Goal: Find specific page/section: Find specific page/section

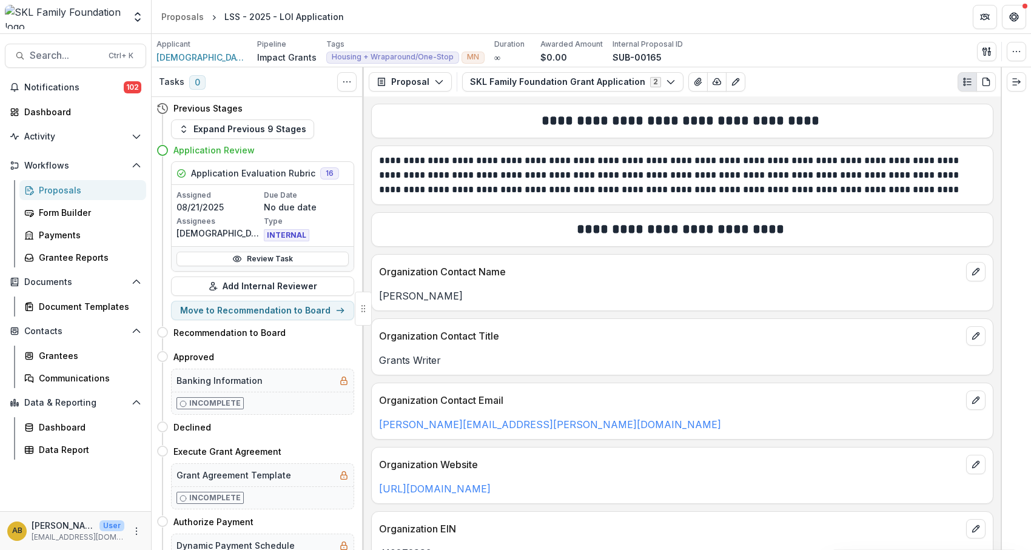
scroll to position [3880, 0]
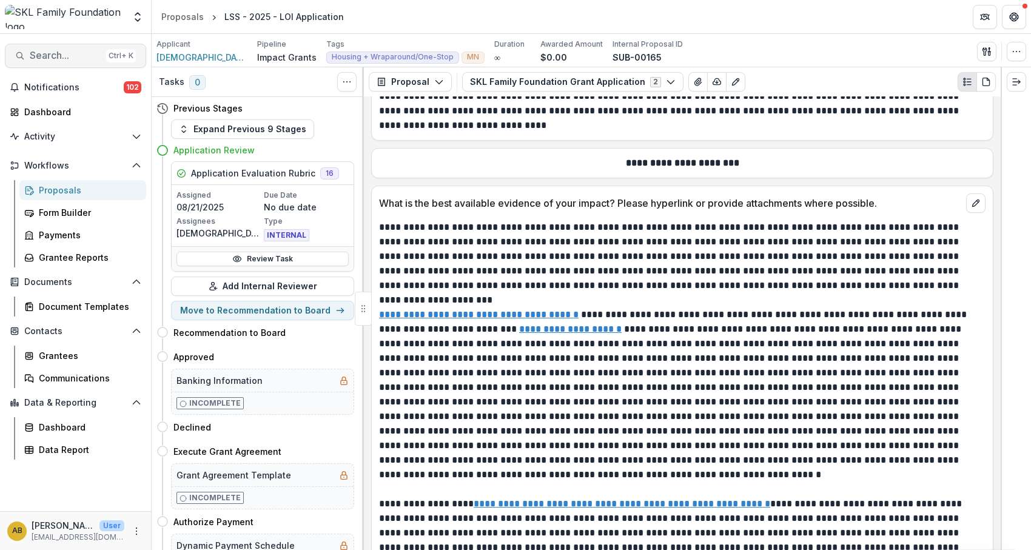
click at [67, 55] on span "Search..." at bounding box center [66, 56] width 72 height 12
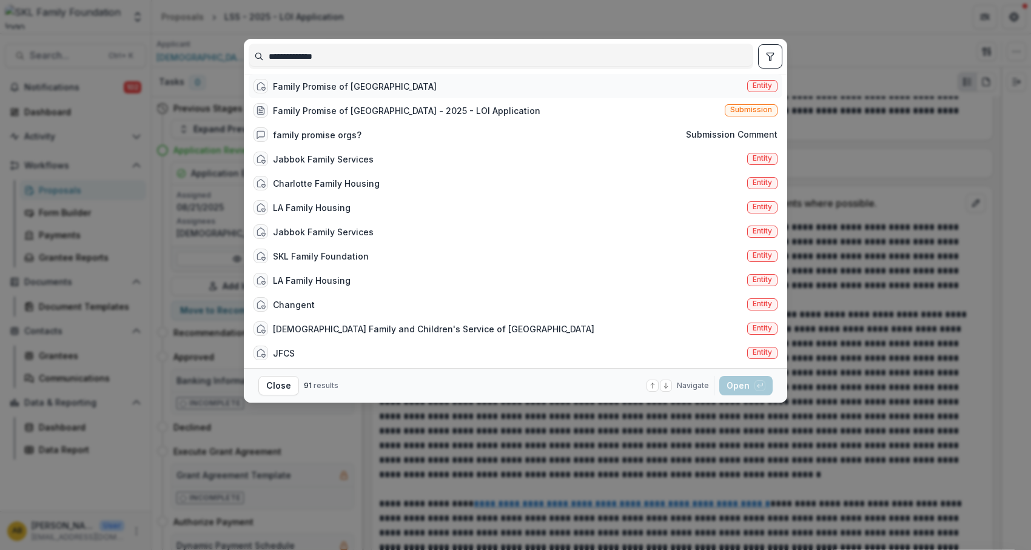
type input "**********"
click at [301, 93] on div "Family Promise of [GEOGRAPHIC_DATA]" at bounding box center [355, 86] width 164 height 13
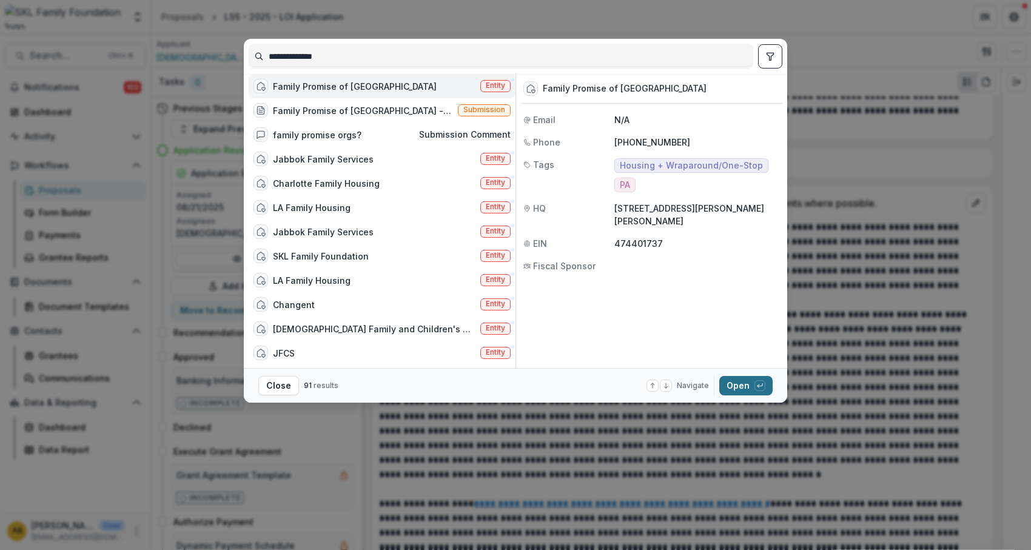
click at [744, 395] on button "Open with enter key" at bounding box center [745, 385] width 53 height 19
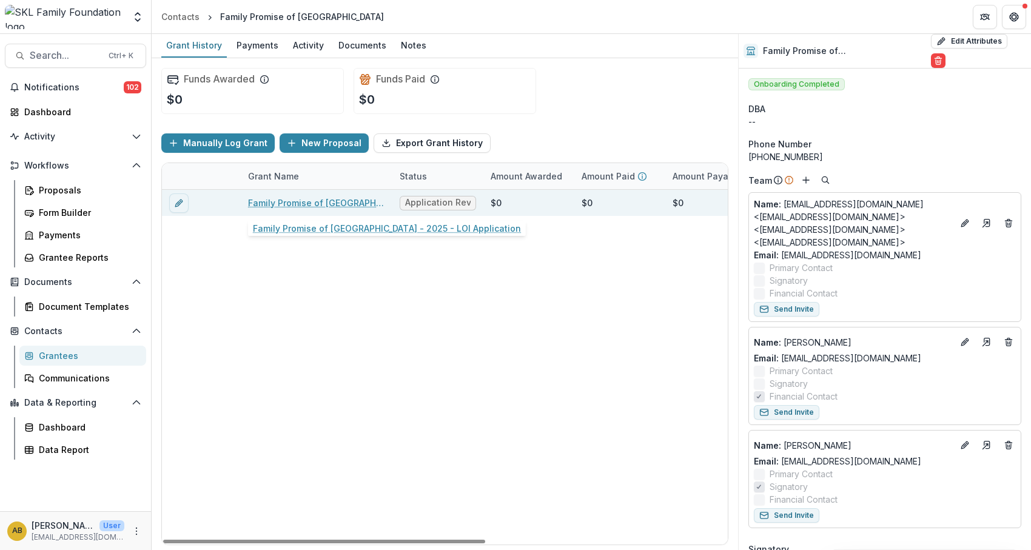
click at [329, 199] on link "Family Promise of [GEOGRAPHIC_DATA] - 2025 - LOI Application" at bounding box center [316, 202] width 137 height 13
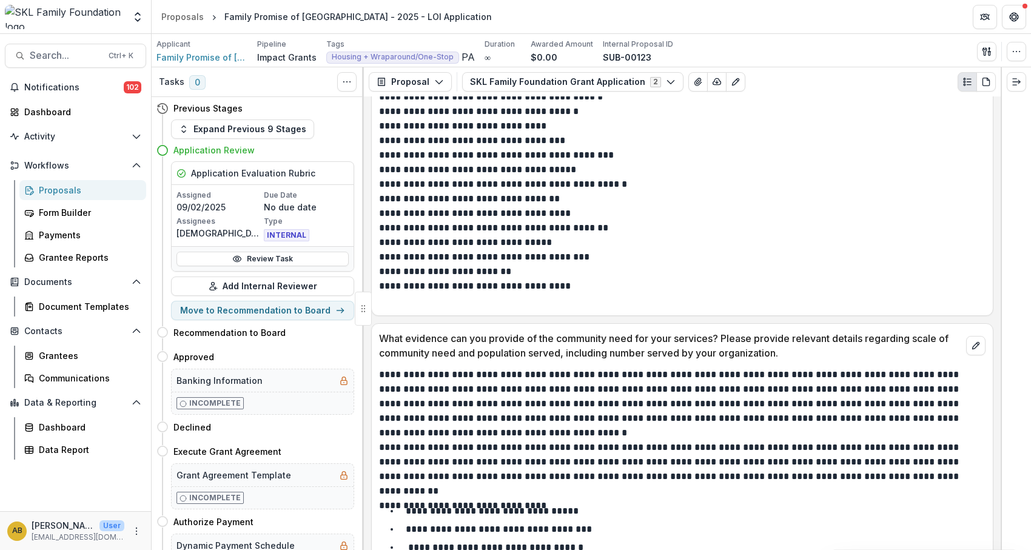
scroll to position [1213, 0]
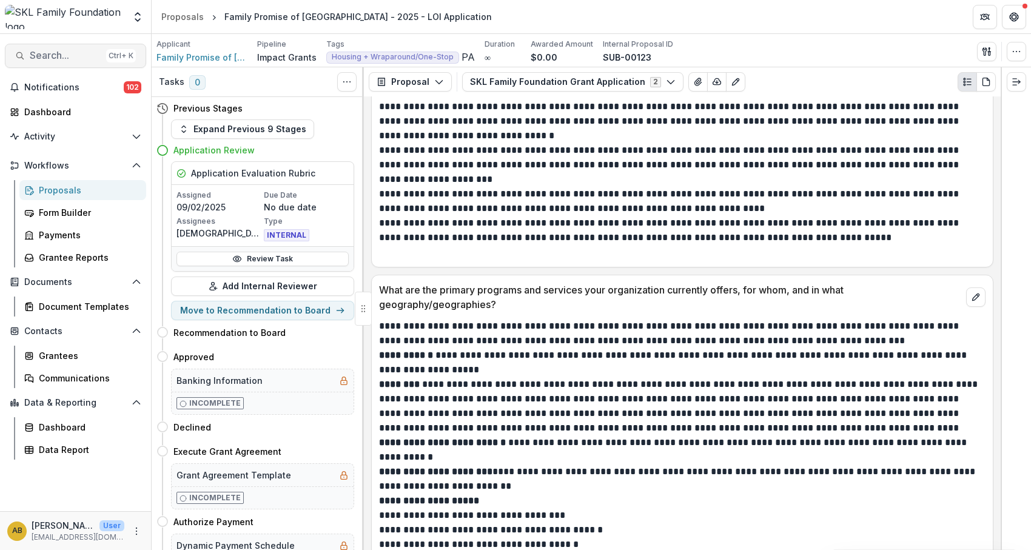
click at [53, 53] on span "Search..." at bounding box center [66, 56] width 72 height 12
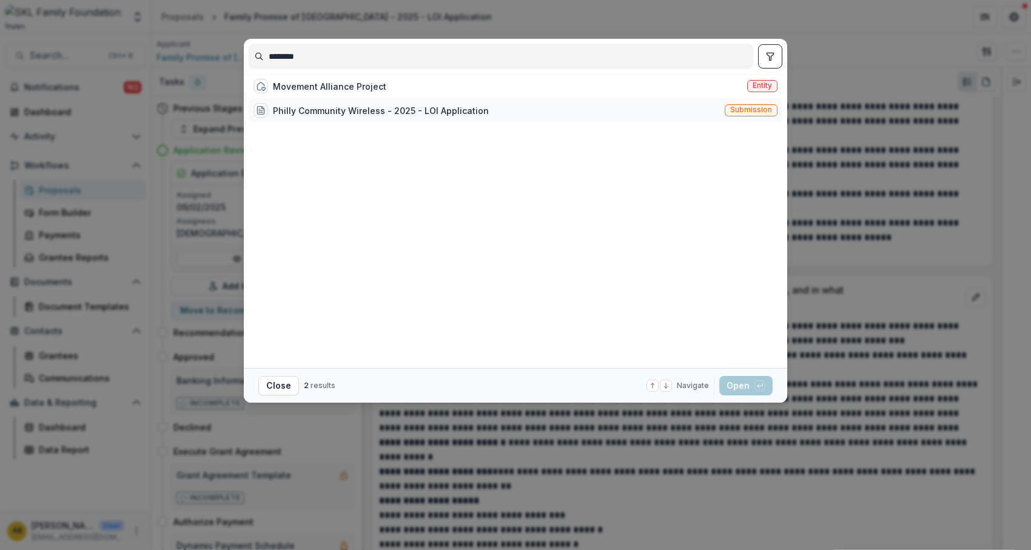
type input "********"
click at [327, 115] on div "Philly Community Wireless - 2025 - LOI Application" at bounding box center [381, 110] width 216 height 13
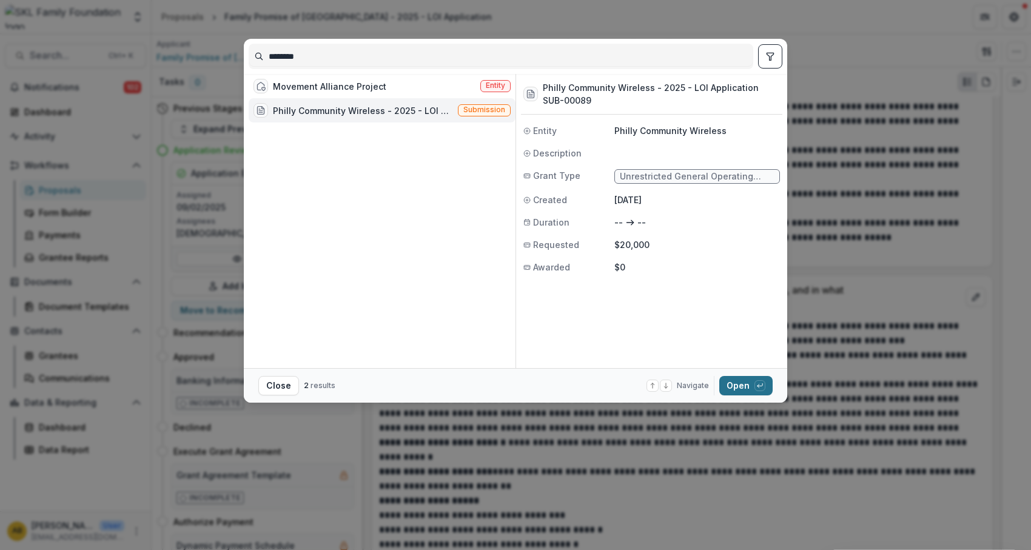
click at [741, 387] on button "Open with enter key" at bounding box center [745, 385] width 53 height 19
